Goal: Task Accomplishment & Management: Manage account settings

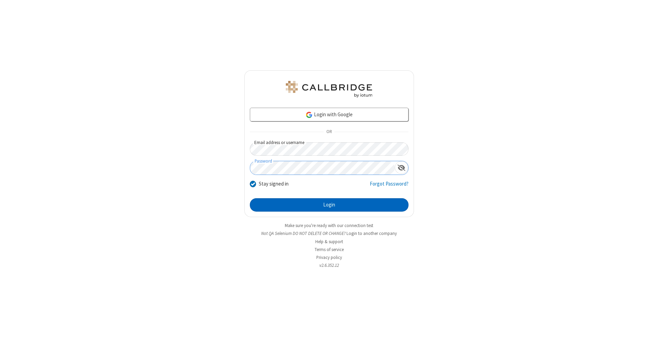
click at [329, 205] on button "Login" at bounding box center [329, 205] width 159 height 14
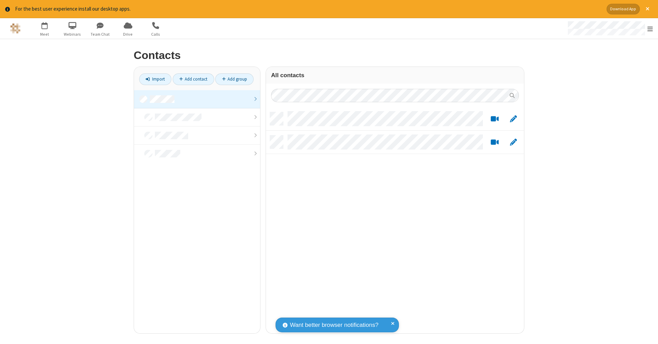
scroll to position [221, 253]
click at [197, 99] on link at bounding box center [197, 99] width 126 height 18
click at [193, 79] on link "Add contact" at bounding box center [193, 79] width 41 height 12
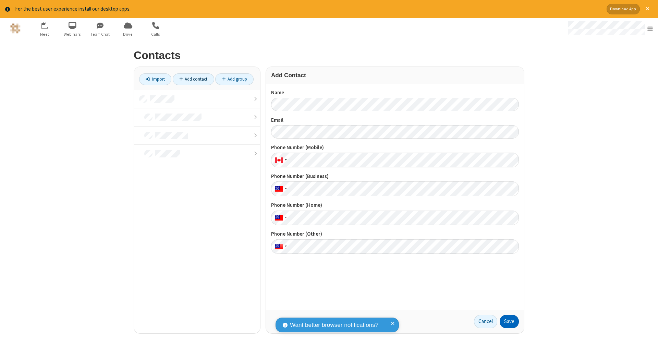
click at [509, 321] on button "Save" at bounding box center [509, 322] width 19 height 14
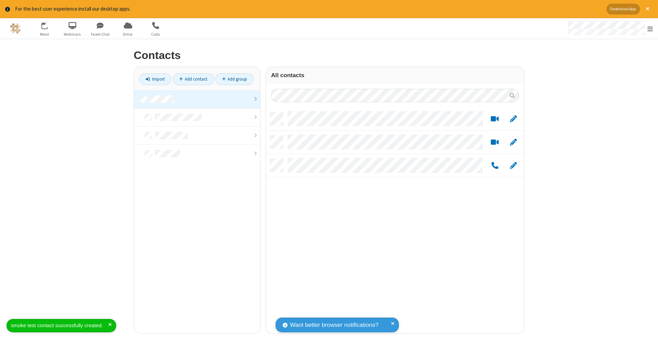
scroll to position [221, 253]
click at [193, 79] on link "Add contact" at bounding box center [193, 79] width 41 height 12
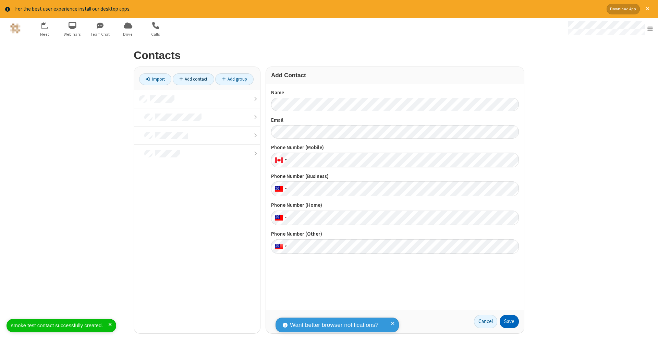
click at [509, 321] on button "Save" at bounding box center [509, 322] width 19 height 14
